Goal: Find specific page/section: Find specific page/section

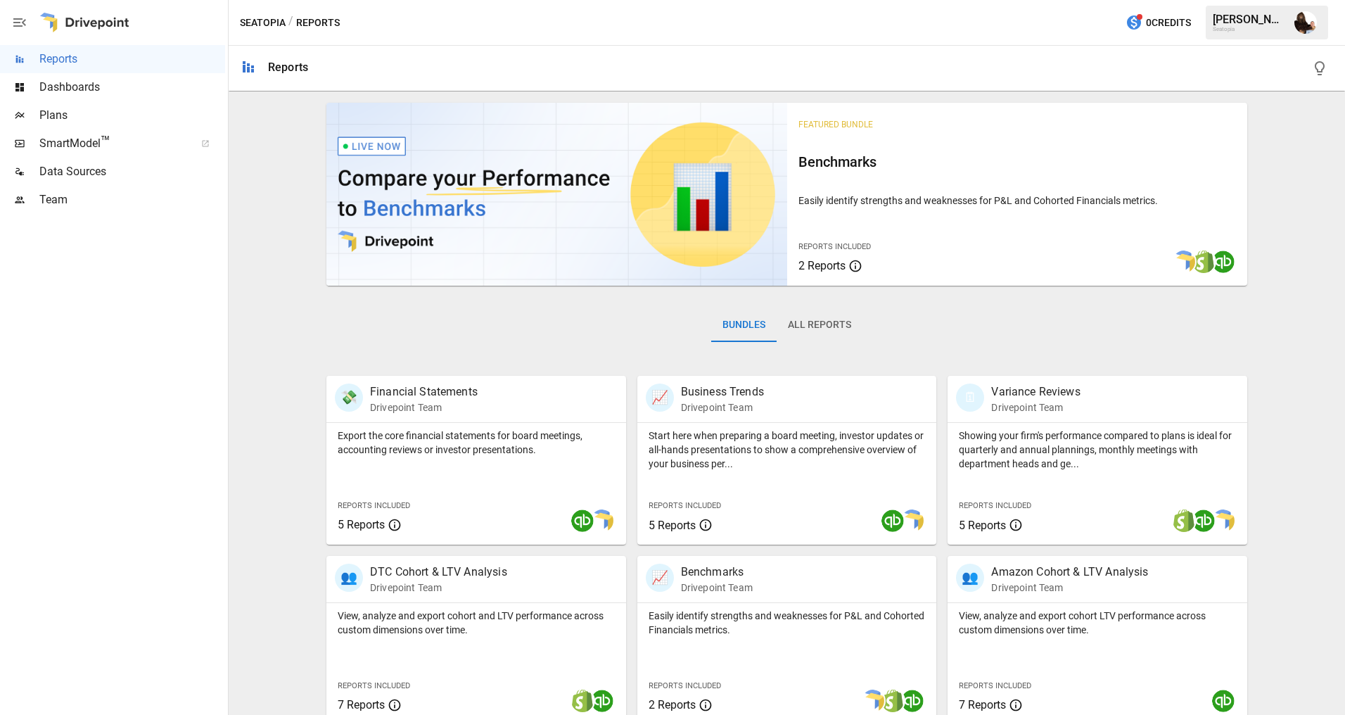
click at [155, 112] on span "Plans" at bounding box center [132, 115] width 186 height 17
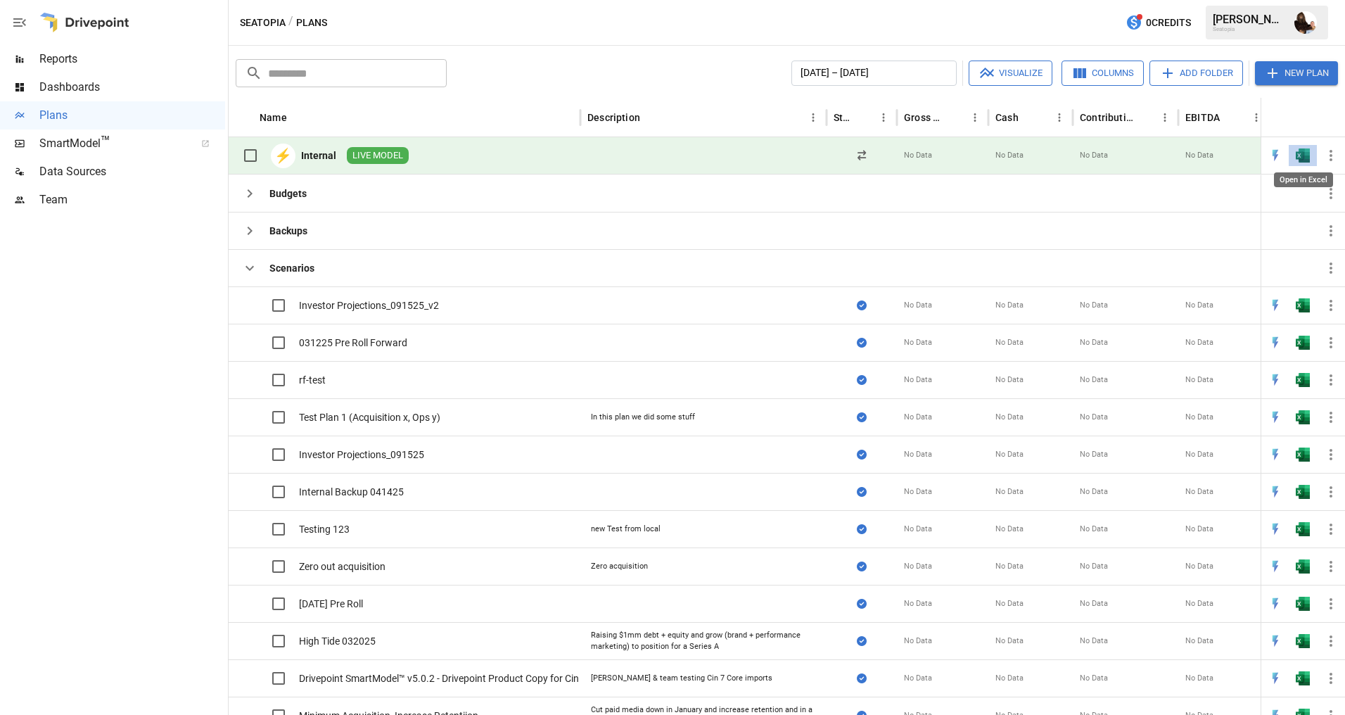
click at [1298, 158] on img "Open in Excel" at bounding box center [1303, 155] width 14 height 14
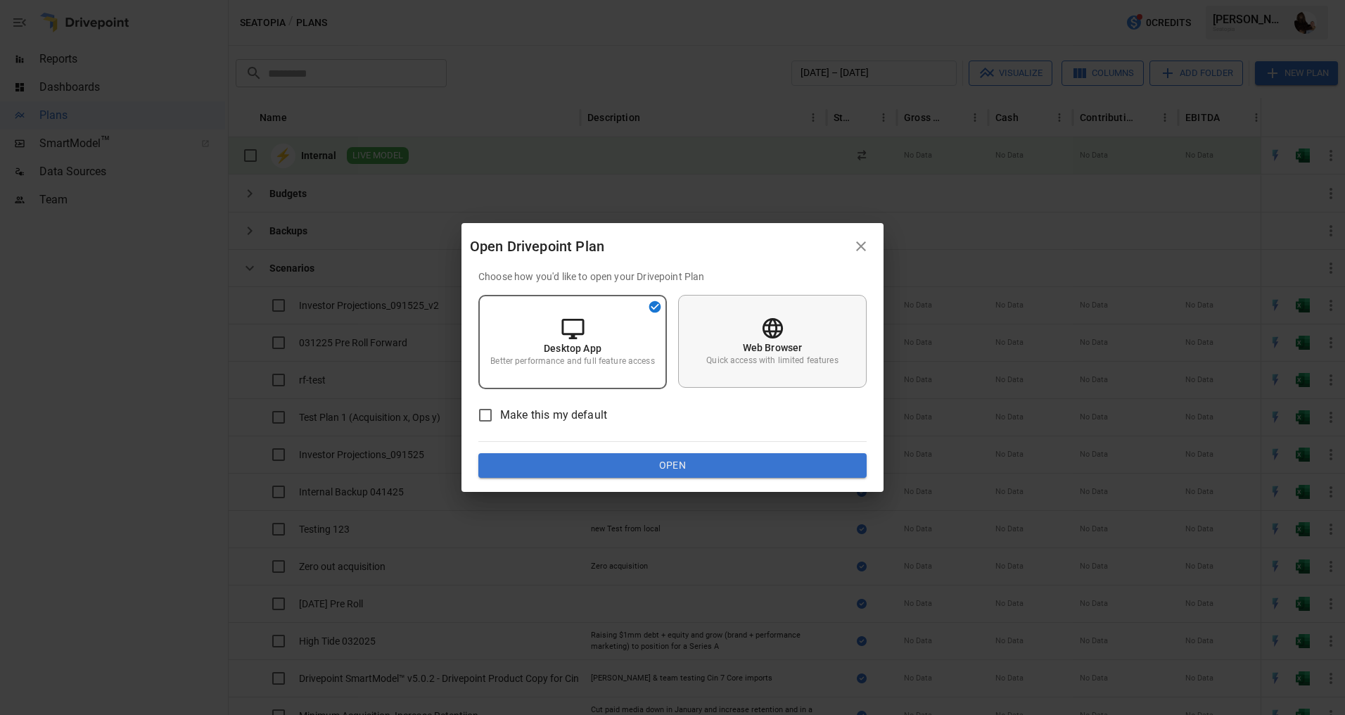
click at [813, 336] on div "Web Browser Quick access with limited features" at bounding box center [772, 341] width 189 height 93
click at [714, 459] on button "Open" at bounding box center [672, 465] width 388 height 25
